Goal: Information Seeking & Learning: Find specific fact

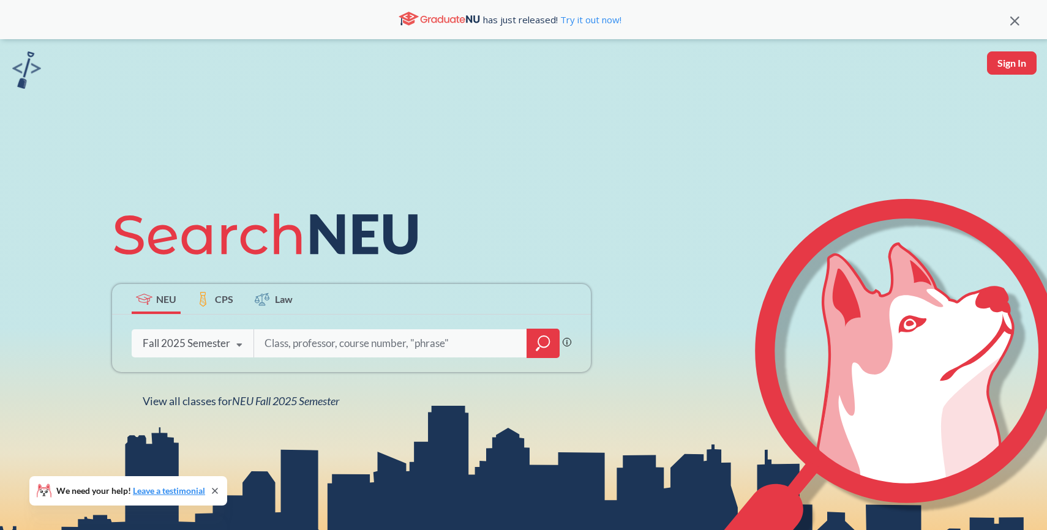
click at [290, 341] on input "search" at bounding box center [390, 344] width 255 height 26
type input "Elhamifar"
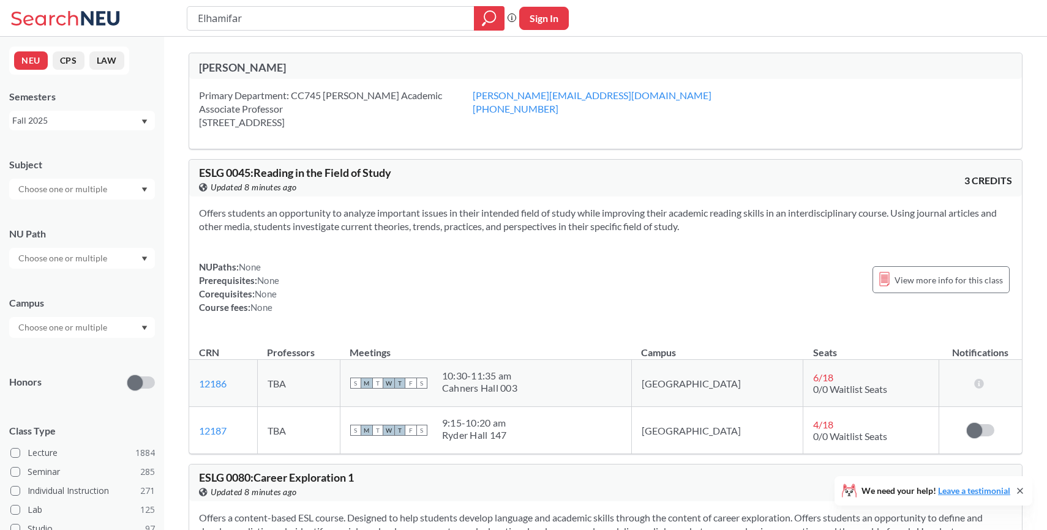
click at [217, 173] on span "ESLG 0045 : Reading in the Field of Study" at bounding box center [295, 172] width 192 height 13
drag, startPoint x: 217, startPoint y: 173, endPoint x: 237, endPoint y: 173, distance: 19.6
click at [237, 173] on span "ESLG 0045 : Reading in the Field of Study" at bounding box center [295, 172] width 192 height 13
copy span "ESLG 0045"
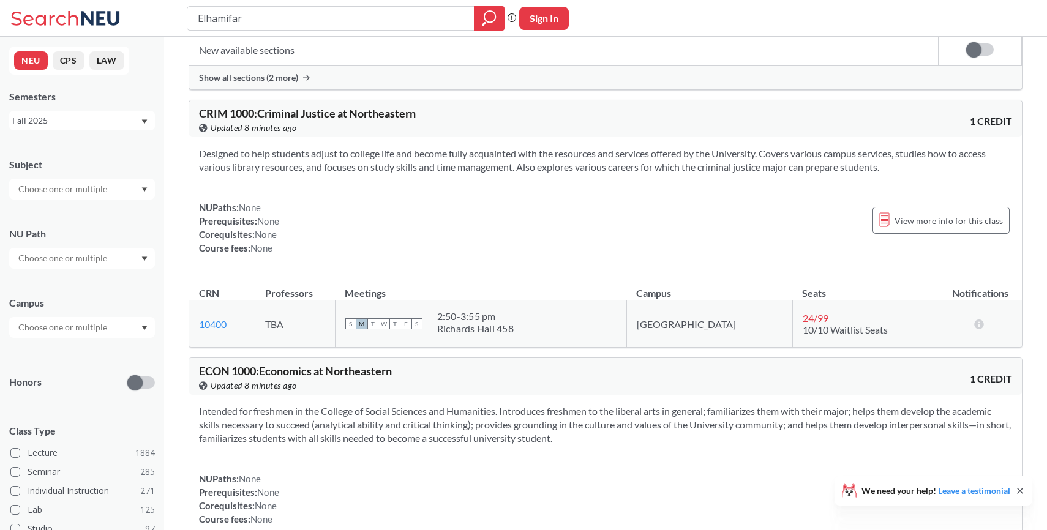
scroll to position [3563, 0]
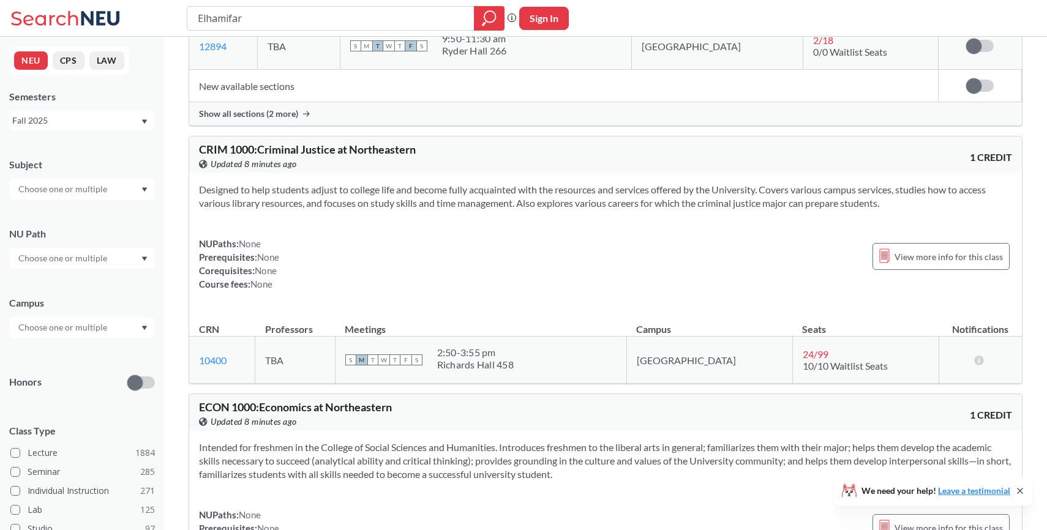
click at [212, 156] on span "[PERSON_NAME] 1000 : Criminal Justice at Northeastern" at bounding box center [307, 149] width 217 height 13
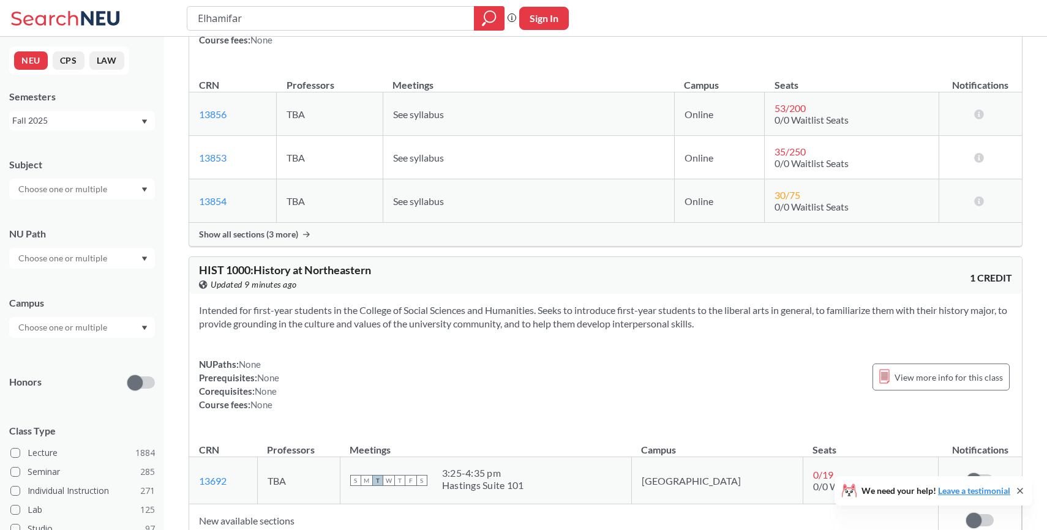
scroll to position [10833, 0]
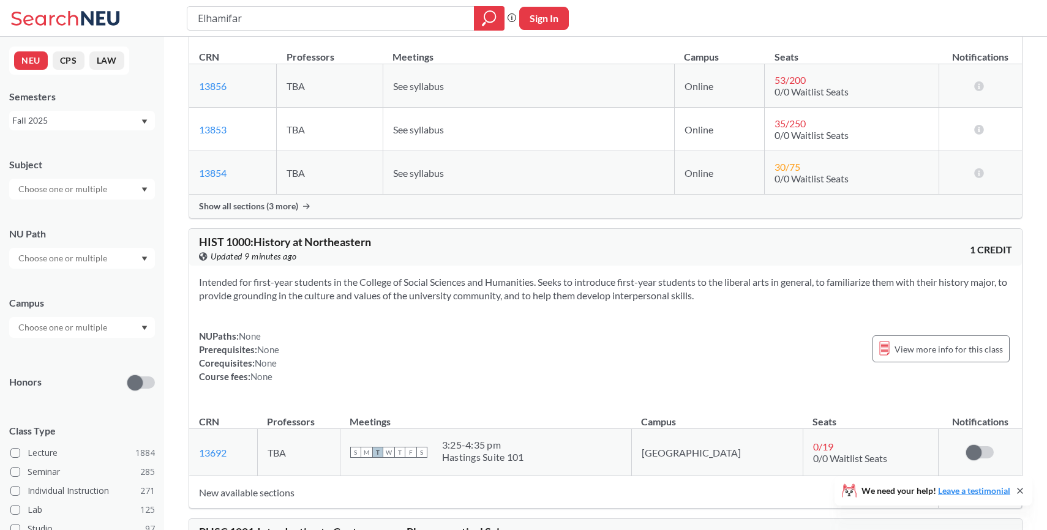
click at [84, 186] on input "text" at bounding box center [63, 189] width 103 height 15
click at [89, 224] on p "Computer Science" at bounding box center [85, 223] width 138 height 12
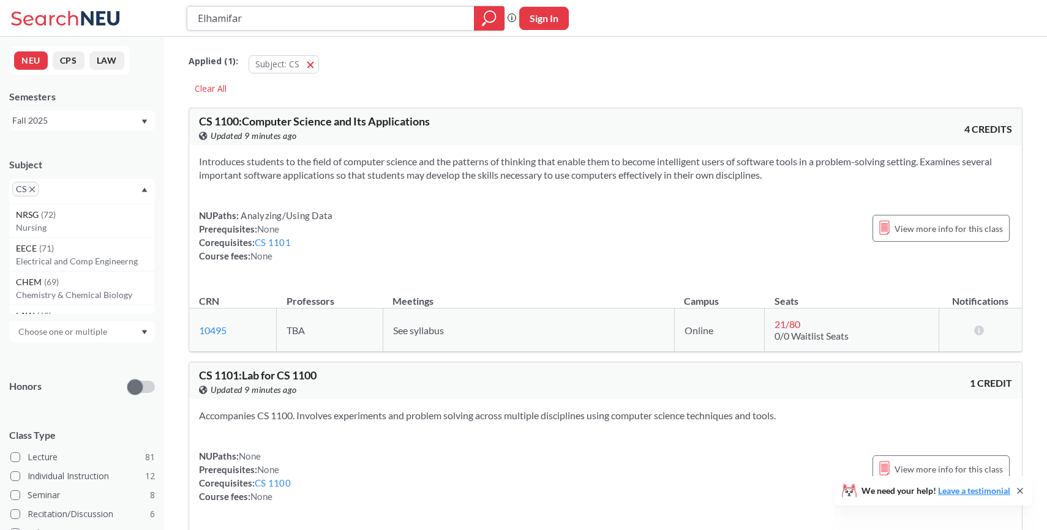
click at [478, 27] on div at bounding box center [489, 18] width 31 height 24
click at [530, 17] on button "Sign In" at bounding box center [544, 18] width 50 height 23
select select "US"
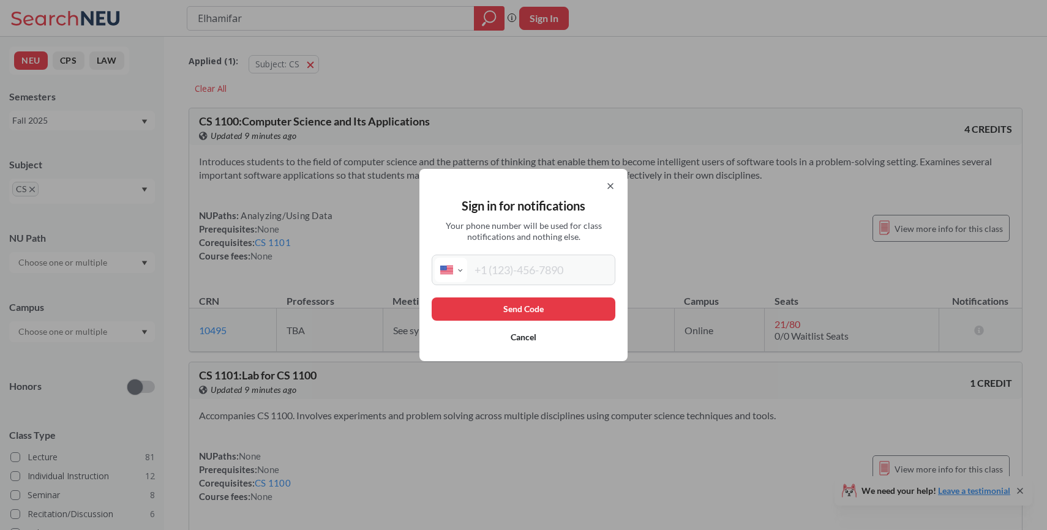
click at [533, 280] on input "tel" at bounding box center [539, 270] width 145 height 24
type input "[PHONE_NUMBER]"
click at [527, 310] on button "Send Code" at bounding box center [524, 309] width 184 height 23
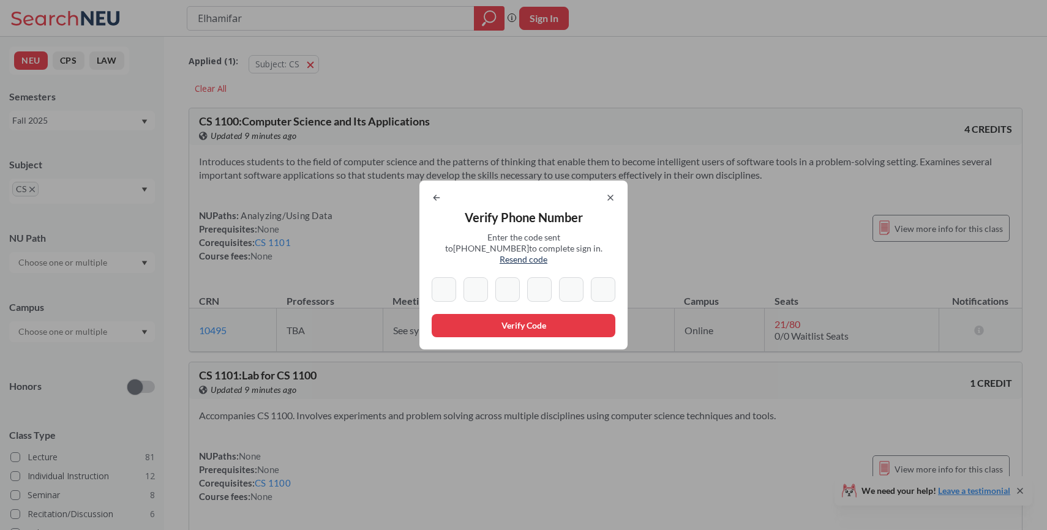
type input "2"
type input "5"
type input "4"
type input "3"
type input "2"
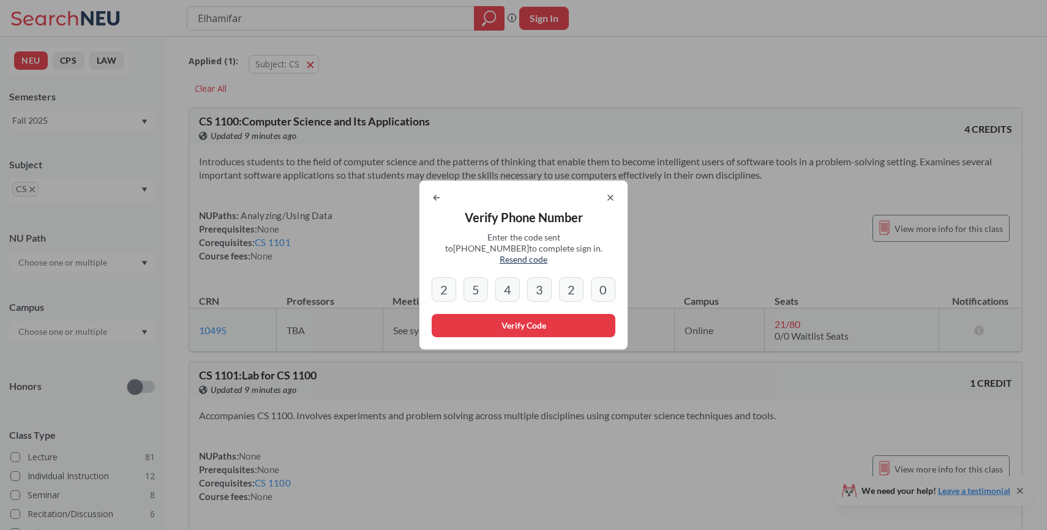
type input "0"
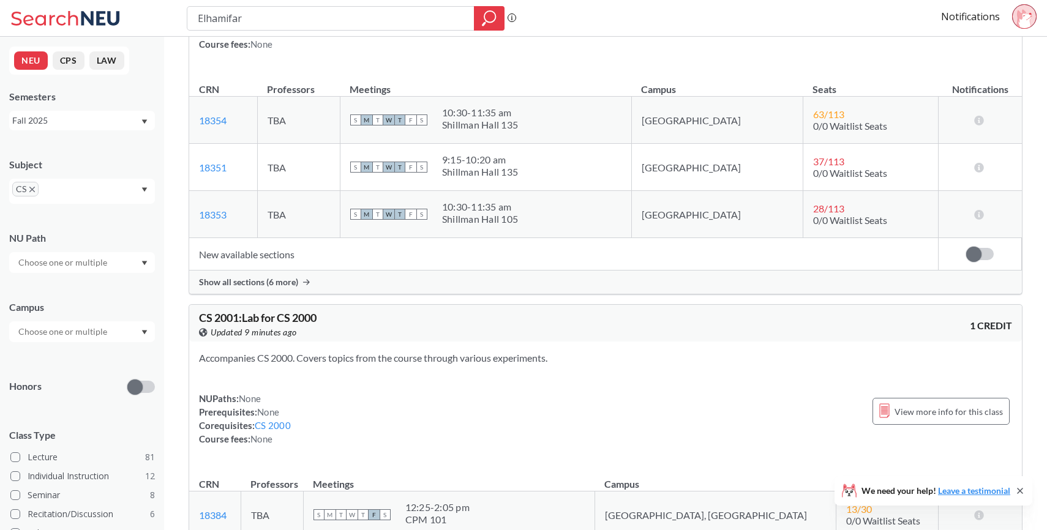
click at [100, 269] on div at bounding box center [82, 262] width 146 height 21
click at [141, 226] on div "NU Path Writing Intensive ( 11 ) Capstone Experience ( 10 ) Analyzing/Using Dat…" at bounding box center [82, 246] width 146 height 54
click at [116, 324] on div at bounding box center [82, 332] width 146 height 21
click at [107, 356] on div "Boston ( 80 )" at bounding box center [85, 359] width 138 height 13
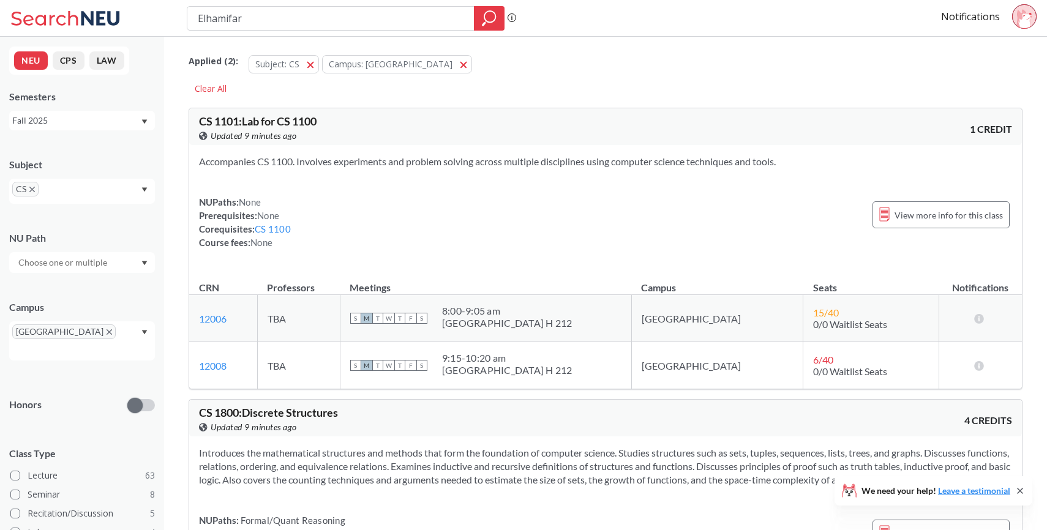
click at [299, 13] on input "Elhamifar" at bounding box center [331, 18] width 269 height 21
click at [491, 18] on icon "magnifying glass" at bounding box center [489, 18] width 15 height 17
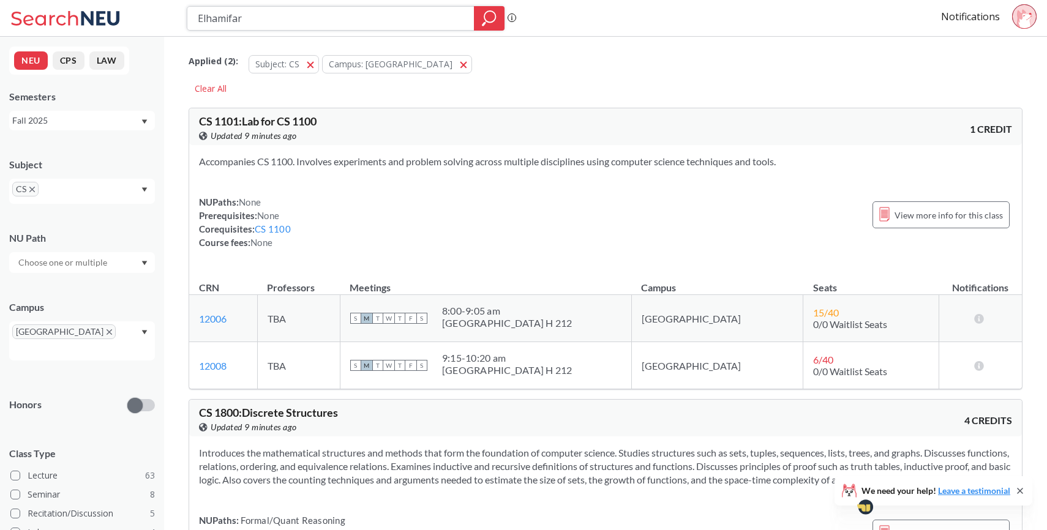
click at [397, 15] on input "Elhamifar" at bounding box center [331, 18] width 269 height 21
click at [24, 13] on icon at bounding box center [67, 18] width 114 height 24
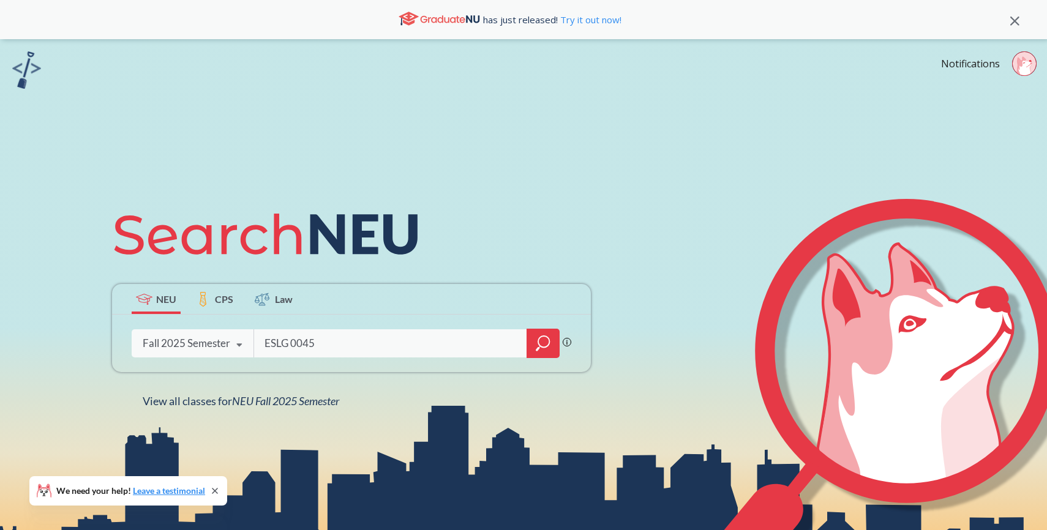
click at [312, 345] on input "ESLG 0045" at bounding box center [390, 344] width 255 height 26
paste input "hsan Elhamifar"
type input "[PERSON_NAME]"
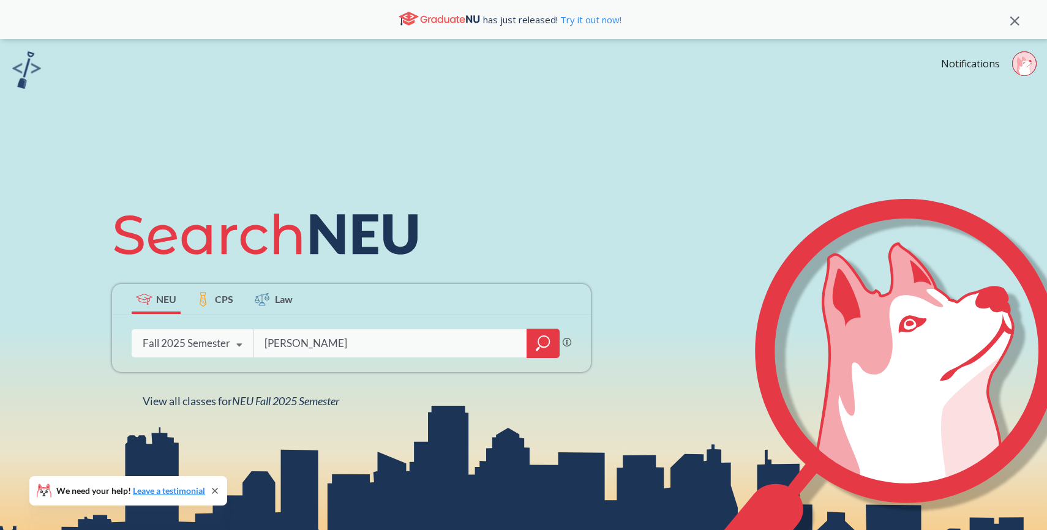
click at [549, 335] on icon "magnifying glass" at bounding box center [543, 343] width 15 height 17
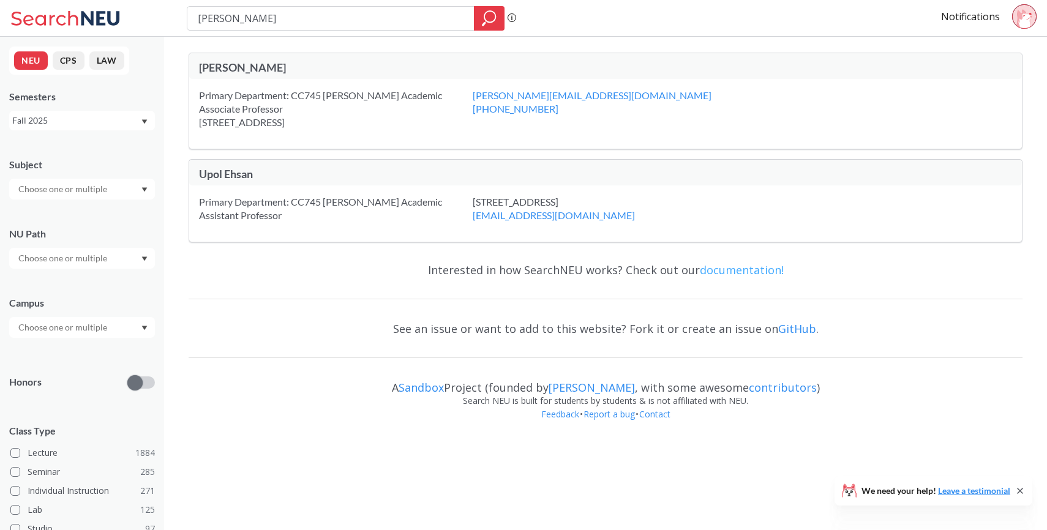
click at [717, 276] on link "documentation!" at bounding box center [742, 270] width 84 height 15
